Goal: Use online tool/utility: Utilize a website feature to perform a specific function

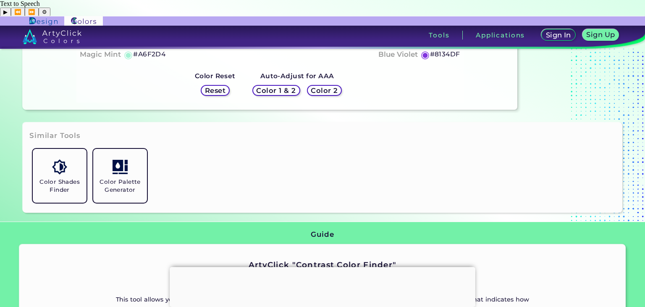
scroll to position [210, 0]
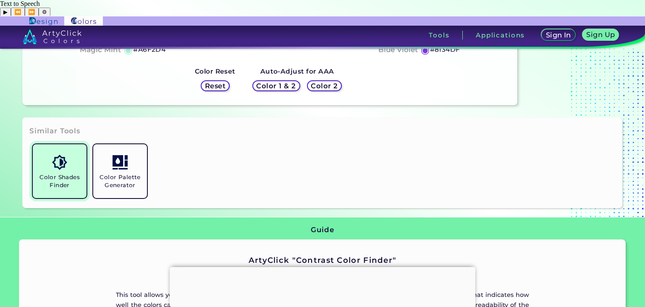
click at [80, 173] on h5 "Color Shades Finder" at bounding box center [59, 181] width 47 height 16
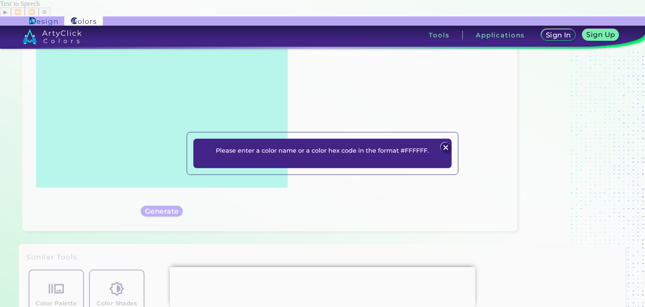
click at [445, 149] on img at bounding box center [446, 147] width 10 height 10
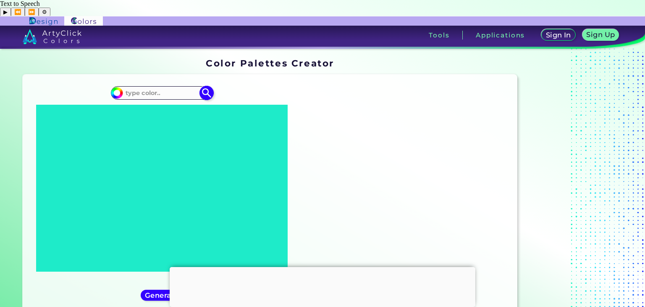
click at [188, 87] on input at bounding box center [162, 92] width 78 height 11
paste input "b86cf9"
type input "b86cf9"
type input "#000000"
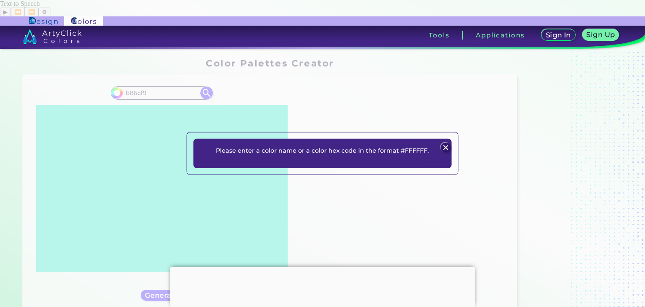
click at [450, 149] on img at bounding box center [446, 147] width 10 height 10
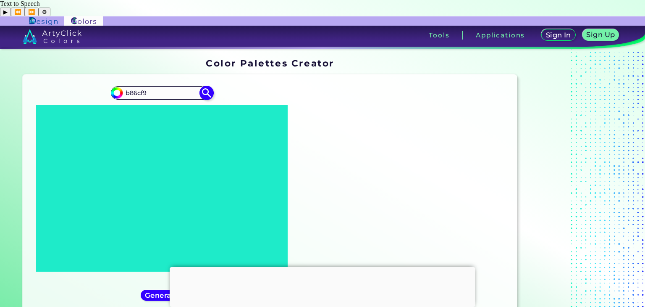
click at [125, 87] on input "b86cf9" at bounding box center [162, 92] width 78 height 11
type input "#b86cf9"
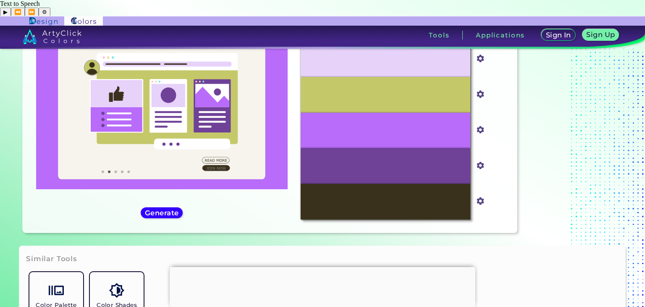
scroll to position [55, 0]
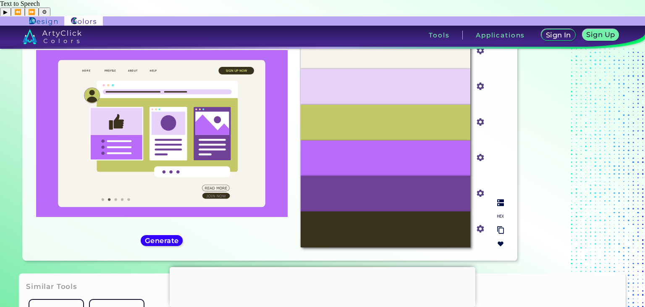
click at [501, 226] on img at bounding box center [500, 230] width 7 height 8
click at [500, 240] on img at bounding box center [500, 243] width 7 height 7
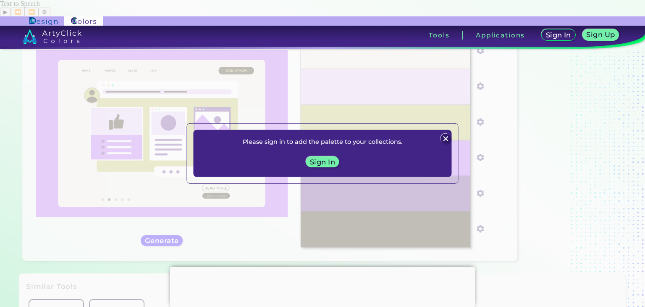
scroll to position [109, 0]
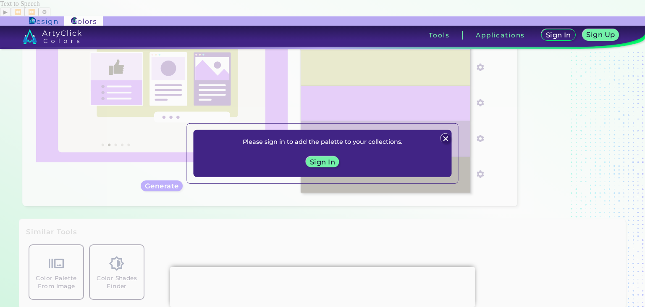
click at [445, 140] on img at bounding box center [446, 139] width 10 height 10
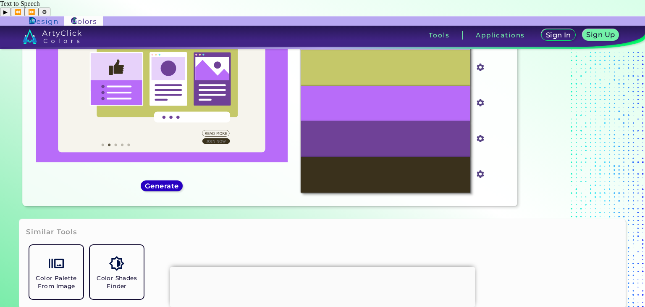
click at [171, 183] on h5 "Generate" at bounding box center [162, 186] width 31 height 6
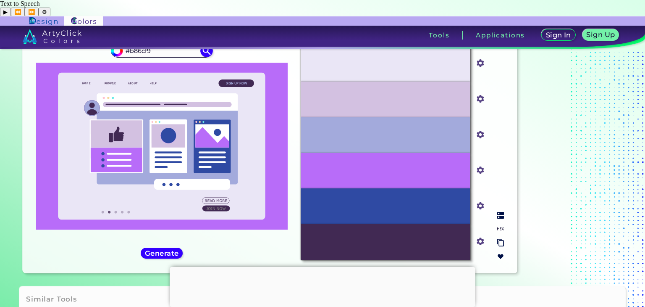
scroll to position [97, 0]
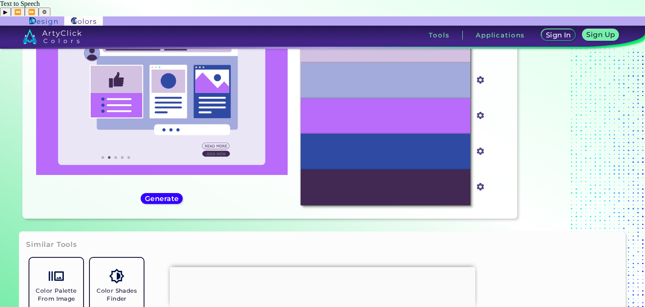
click at [318, 267] on div at bounding box center [323, 267] width 306 height 0
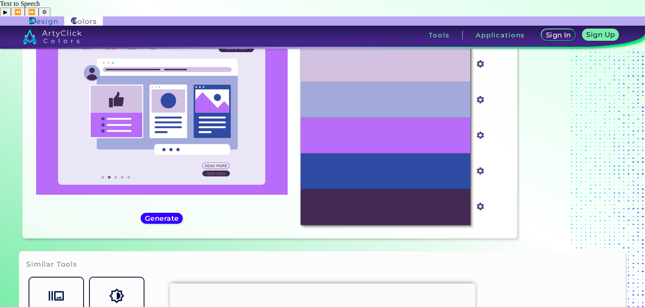
scroll to position [13, 0]
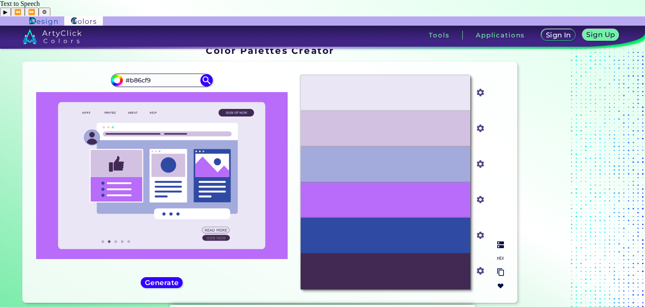
click at [386, 218] on div "#2F4AA3" at bounding box center [386, 236] width 170 height 36
click at [478, 229] on input "#2f4aa3" at bounding box center [479, 234] width 10 height 10
click at [482, 229] on input "#2f4aa3" at bounding box center [479, 234] width 10 height 10
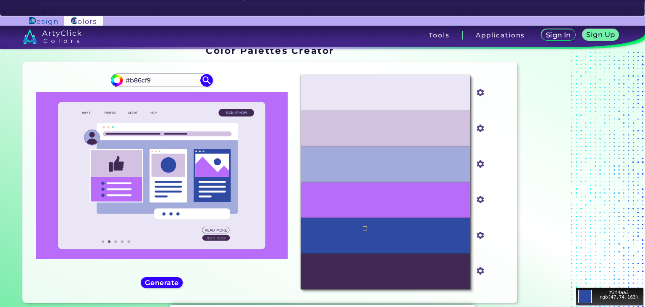
click at [375, 216] on div "Move your 🖱️ to pick a color #2f4aa3 rgb(47,74,163)" at bounding box center [322, 194] width 645 height 357
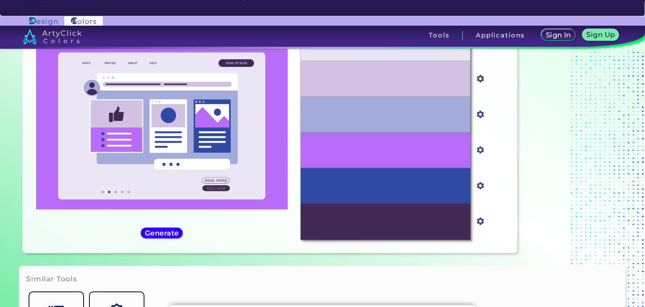
scroll to position [25, 0]
